Goal: Check status: Check status

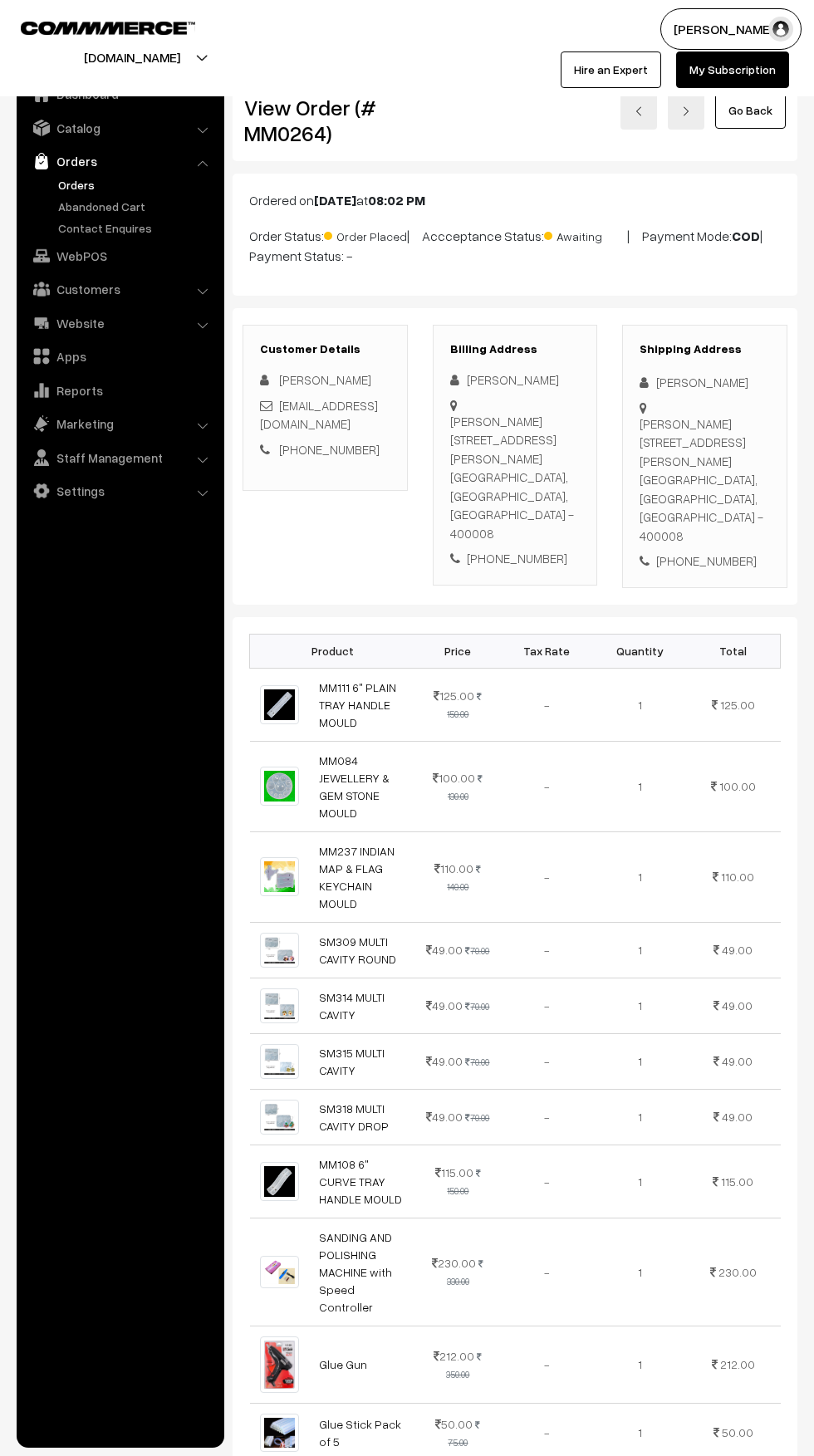
scroll to position [141, 0]
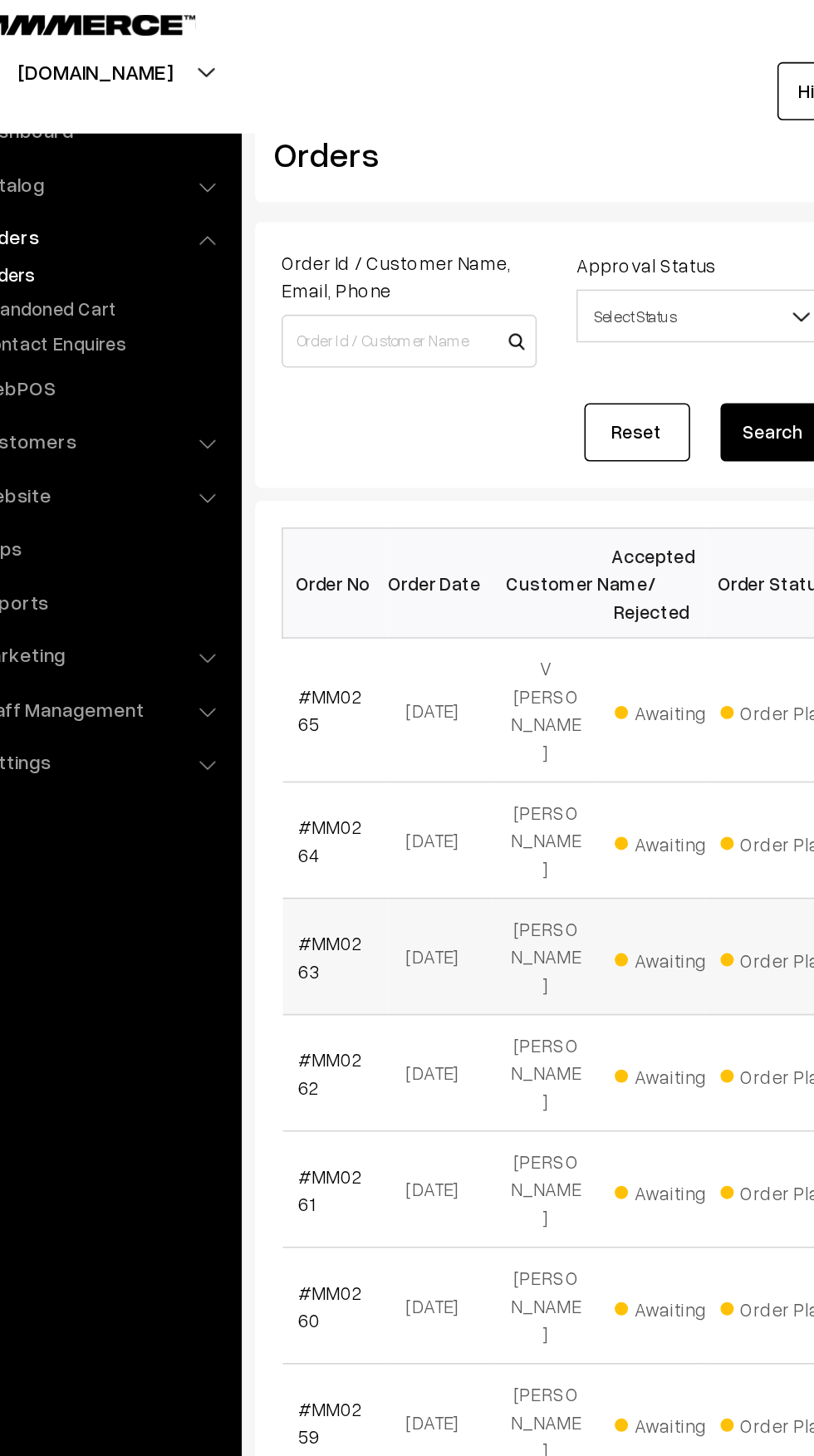
click at [309, 577] on td "#MM0263" at bounding box center [283, 613] width 66 height 73
click at [290, 598] on link "#MM0263" at bounding box center [280, 614] width 41 height 31
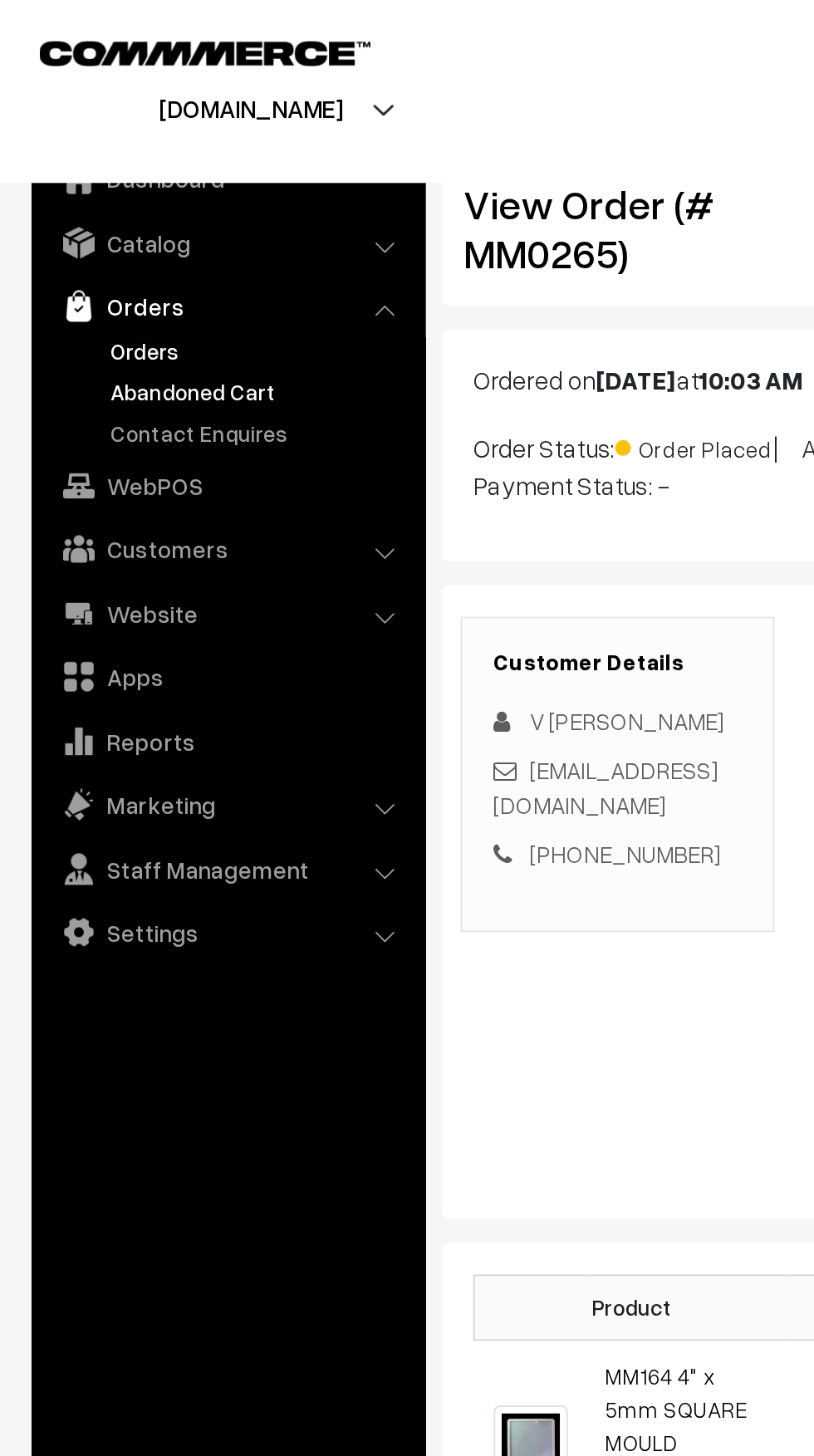
click at [74, 202] on link "Abandoned Cart" at bounding box center [136, 206] width 164 height 18
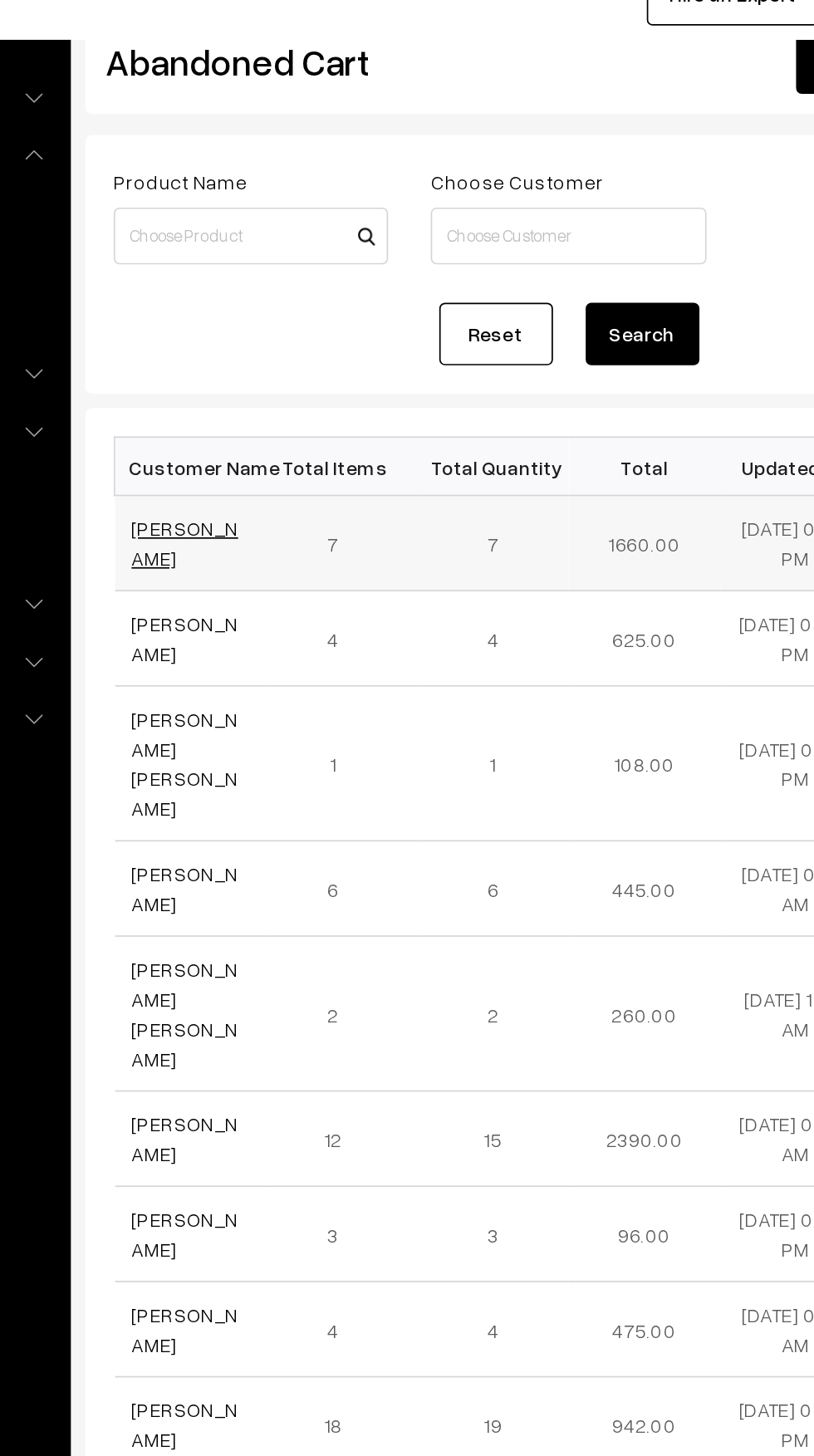
click at [293, 391] on link "Komal Mantri" at bounding box center [291, 390] width 62 height 31
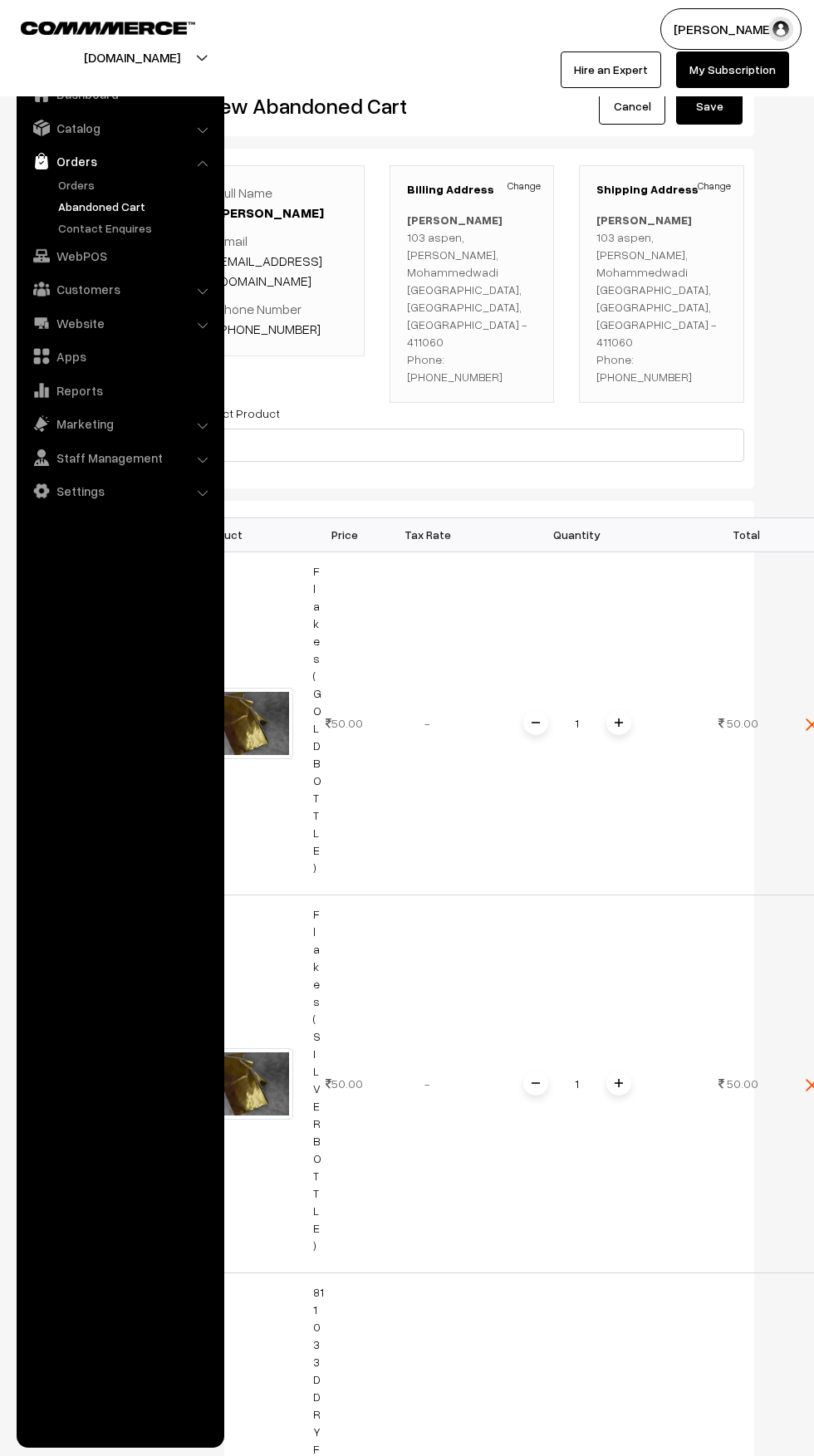
scroll to position [1320, 0]
